Goal: Check status: Check status

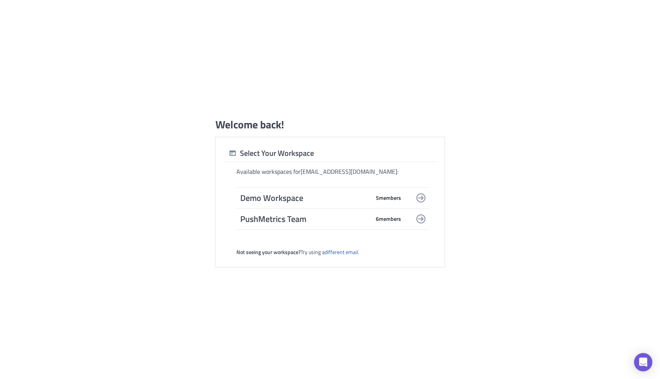
click at [356, 217] on span "PushMetrics Team" at bounding box center [305, 219] width 130 height 11
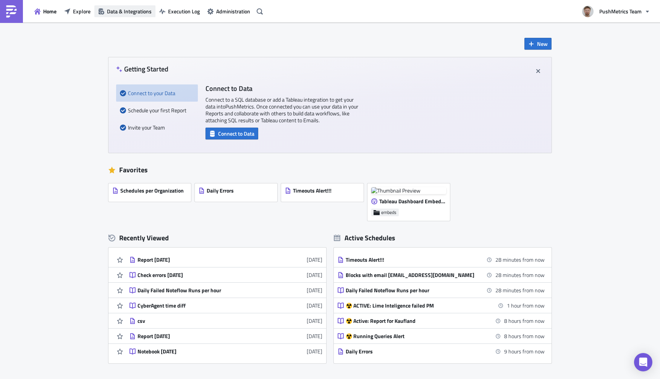
click at [118, 9] on span "Data & Integrations" at bounding box center [129, 11] width 45 height 8
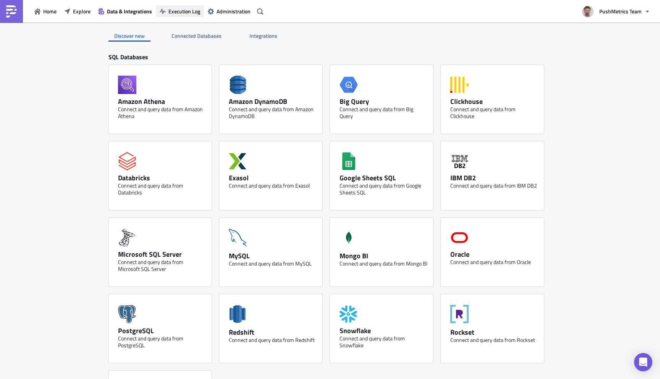
click at [179, 12] on span "Execution Log" at bounding box center [184, 11] width 32 height 8
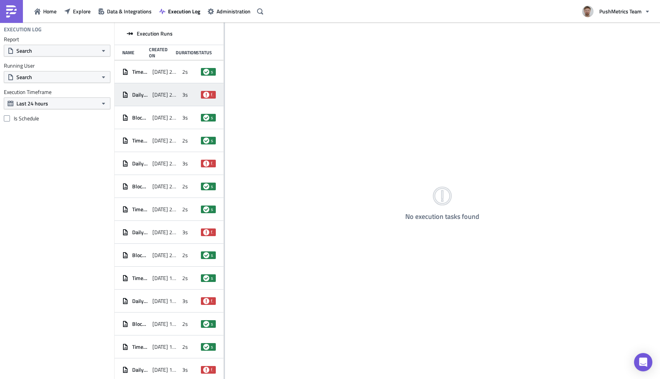
click at [176, 91] on span "2025-09-18 22:02" at bounding box center [165, 94] width 26 height 7
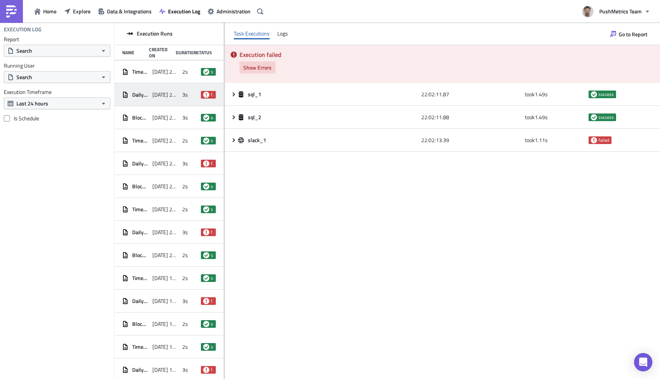
click at [261, 62] on button "Show Errors" at bounding box center [258, 68] width 36 height 12
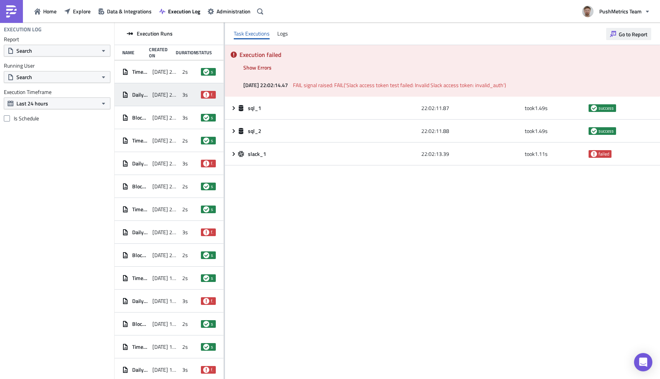
click at [629, 32] on span "Go to Report" at bounding box center [633, 34] width 29 height 8
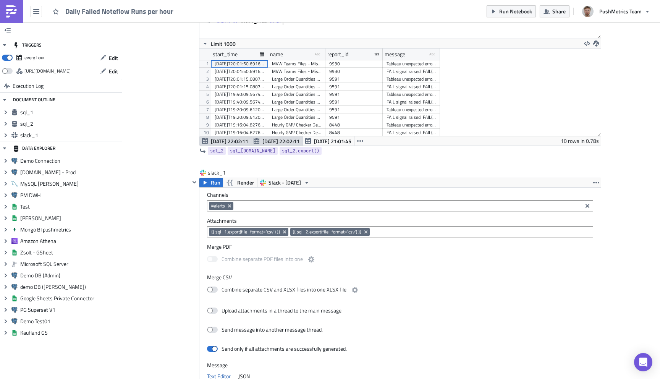
scroll to position [397, 0]
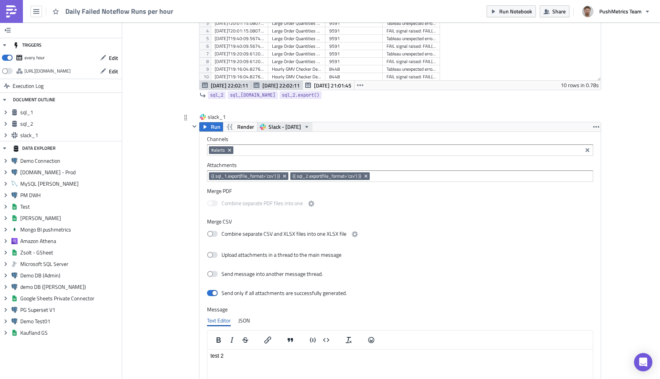
click at [301, 126] on span "Slack - 2025-06-03" at bounding box center [285, 126] width 32 height 9
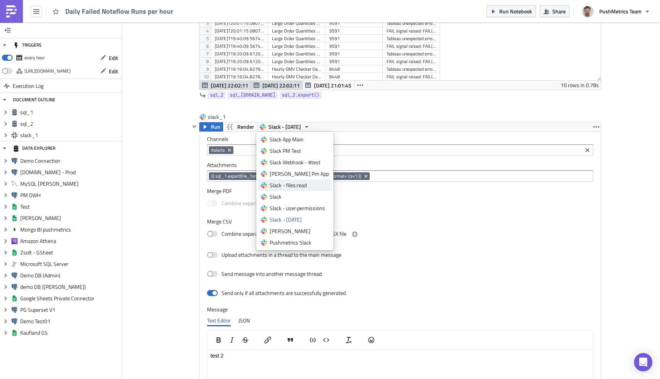
scroll to position [11, 0]
click at [291, 242] on div "Slack App" at bounding box center [299, 243] width 59 height 8
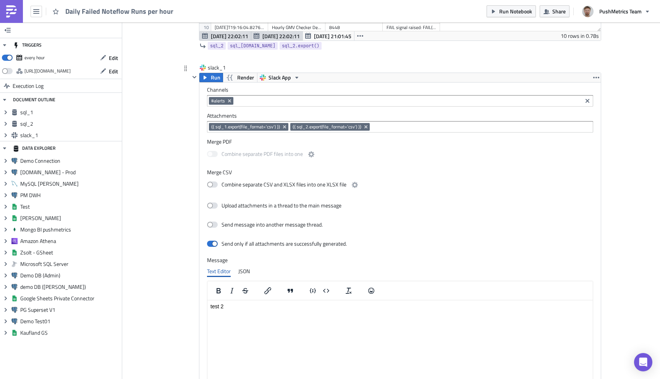
scroll to position [375, 0]
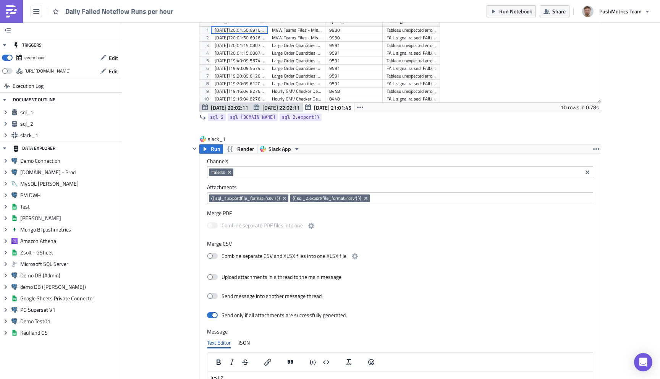
click at [15, 10] on img at bounding box center [11, 11] width 12 height 12
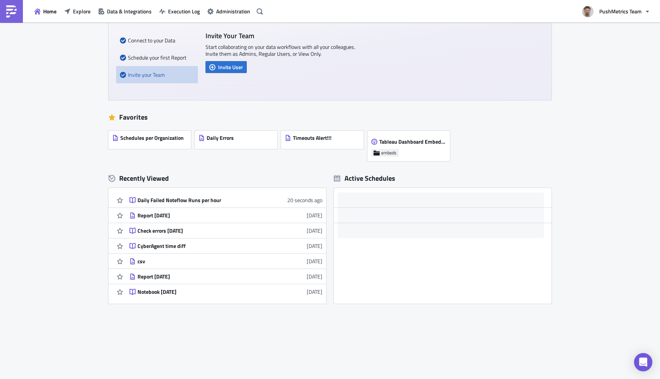
scroll to position [60, 0]
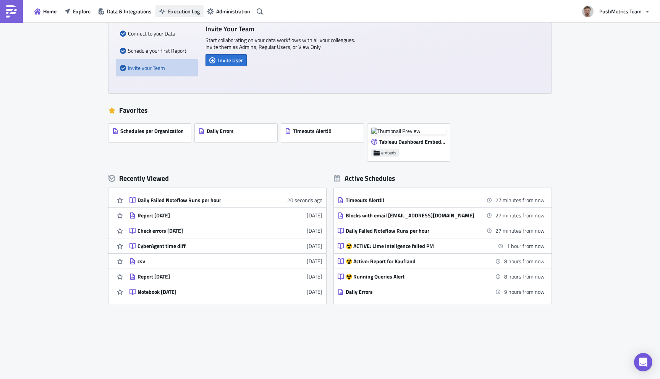
click at [176, 13] on span "Execution Log" at bounding box center [184, 11] width 32 height 8
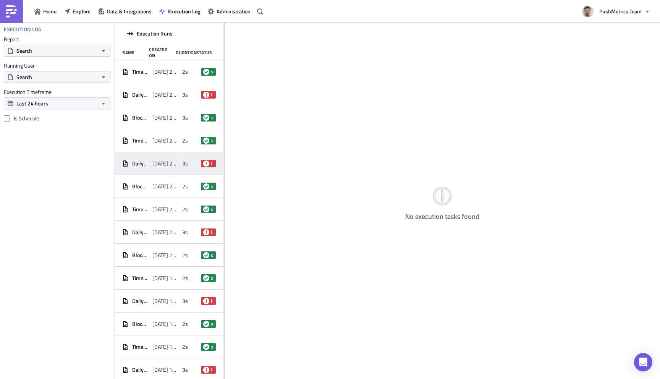
click at [176, 157] on div "2025-09-18 21:01" at bounding box center [165, 164] width 26 height 14
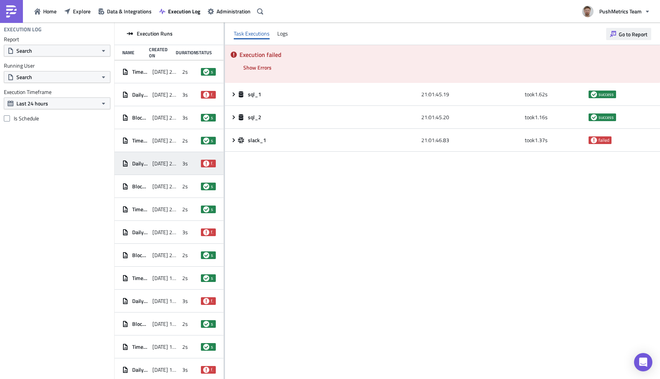
click at [633, 32] on span "Go to Report" at bounding box center [633, 34] width 29 height 8
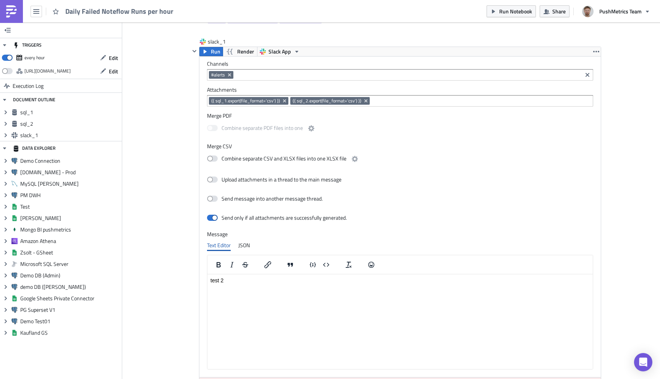
scroll to position [430, 0]
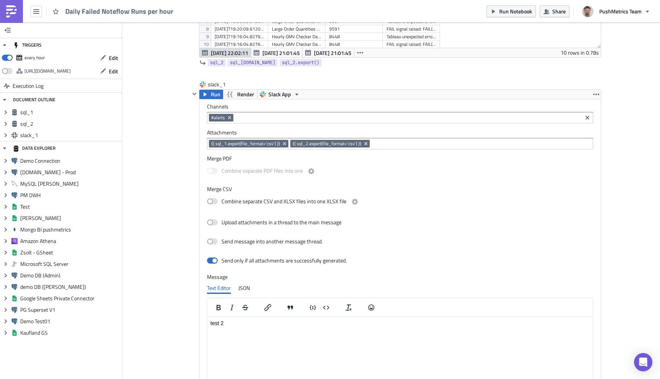
click at [14, 16] on img at bounding box center [11, 11] width 12 height 12
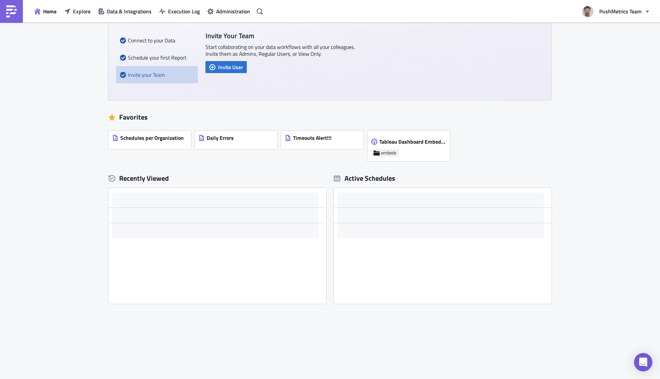
scroll to position [60, 0]
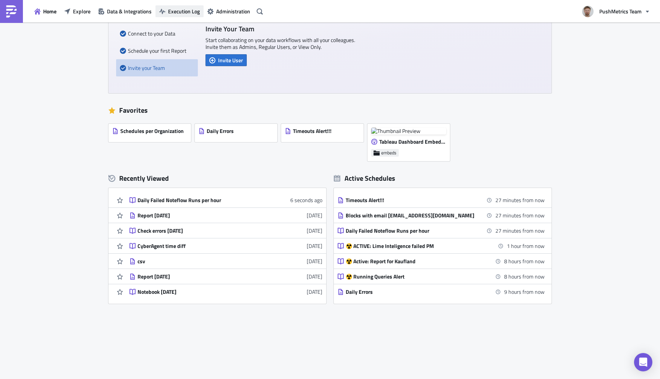
click at [171, 8] on span "Execution Log" at bounding box center [184, 11] width 32 height 8
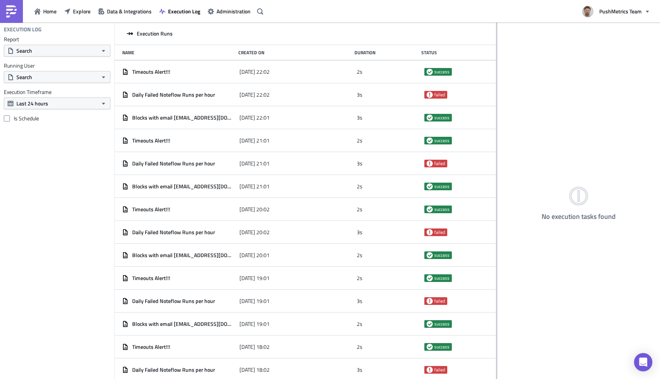
drag, startPoint x: 223, startPoint y: 253, endPoint x: 498, endPoint y: 379, distance: 301.7
click at [497, 379] on div at bounding box center [496, 202] width 1 height 358
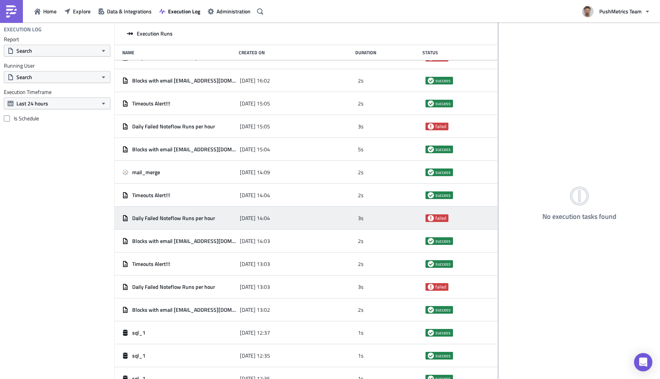
scroll to position [533, 0]
